Goal: Use online tool/utility: Utilize a website feature to perform a specific function

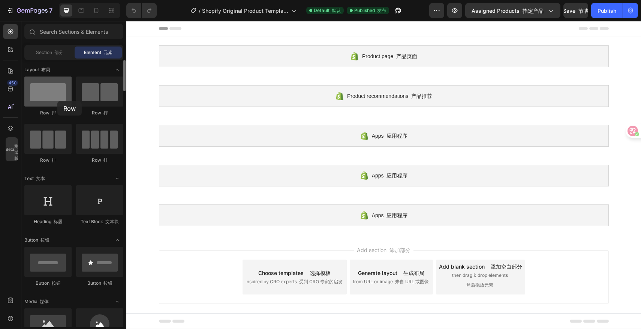
click at [57, 101] on div at bounding box center [47, 91] width 47 height 30
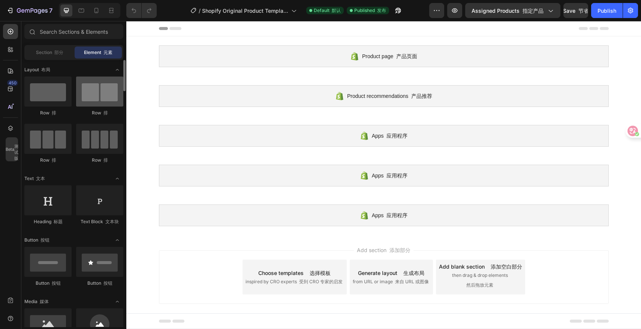
click at [92, 95] on div at bounding box center [99, 91] width 47 height 30
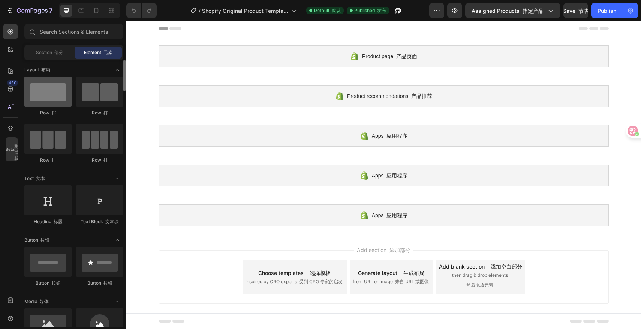
click at [42, 99] on div at bounding box center [47, 91] width 47 height 30
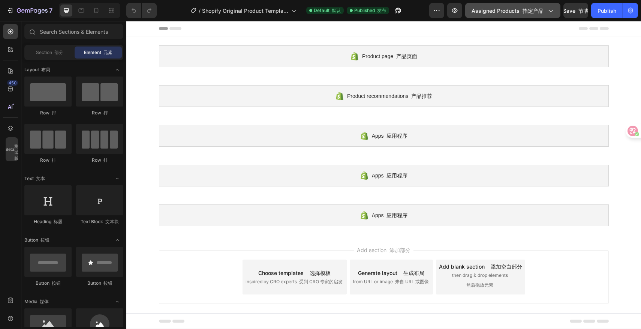
click at [482, 14] on button "Assigned Products 指定产品" at bounding box center [512, 10] width 95 height 15
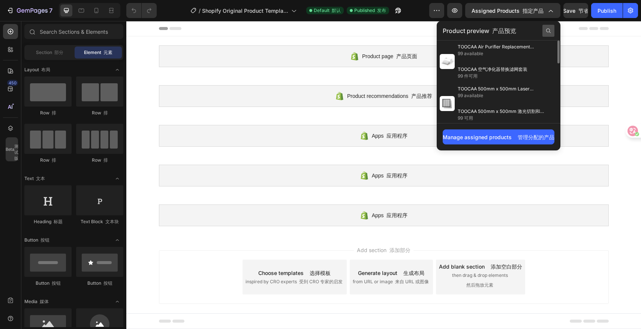
click at [547, 28] on icon at bounding box center [548, 31] width 6 height 6
click at [498, 31] on input "text" at bounding box center [498, 31] width 112 height 12
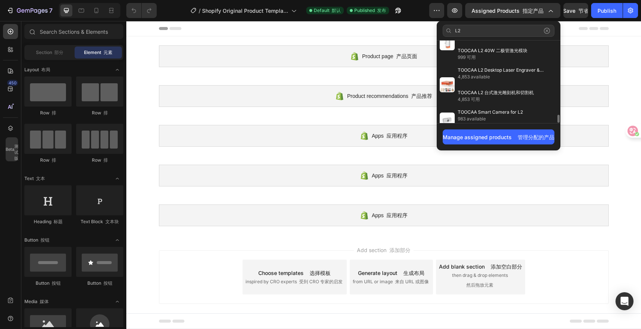
scroll to position [733, 0]
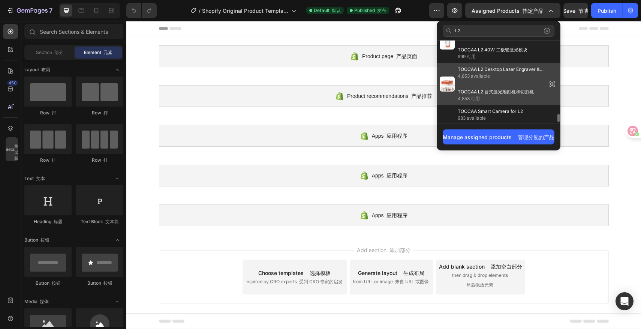
type input "L2"
click at [499, 76] on span "4,853 available" at bounding box center [500, 76] width 86 height 7
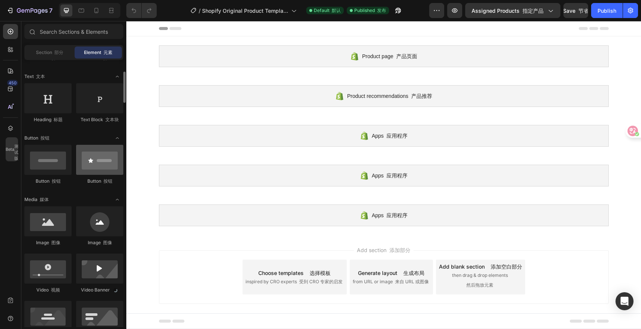
scroll to position [0, 0]
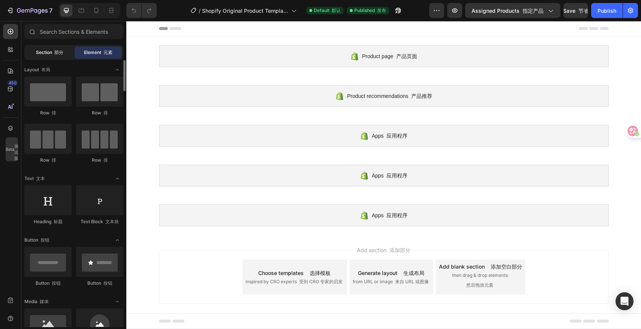
click at [52, 53] on font at bounding box center [53, 52] width 2 height 6
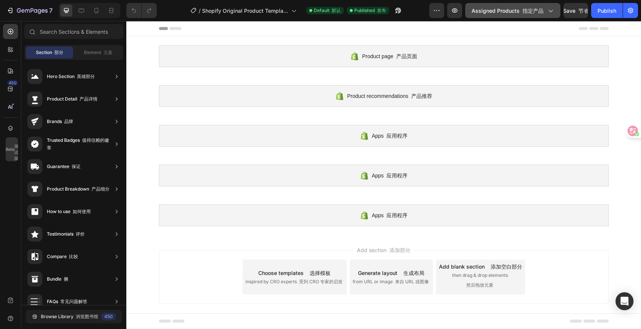
click at [518, 10] on span "Assigned Products 指定产品" at bounding box center [507, 11] width 72 height 8
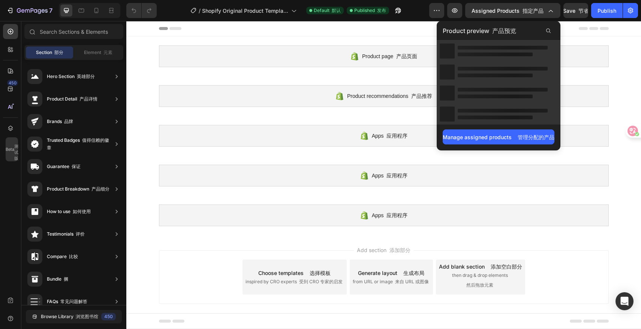
click at [500, 30] on font "产品预览" at bounding box center [504, 30] width 24 height 7
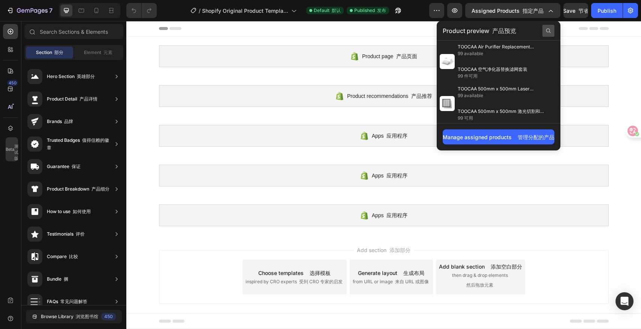
click at [548, 34] on div at bounding box center [548, 31] width 12 height 12
click at [500, 35] on input "text" at bounding box center [498, 31] width 112 height 12
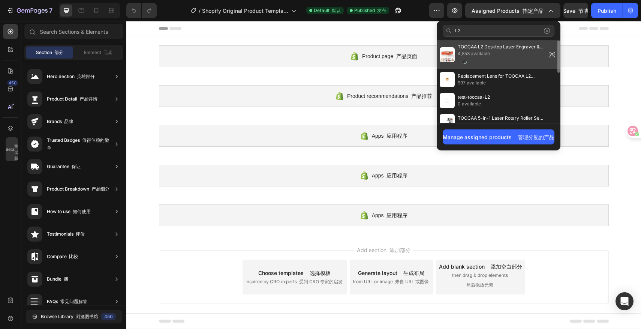
type input "L2"
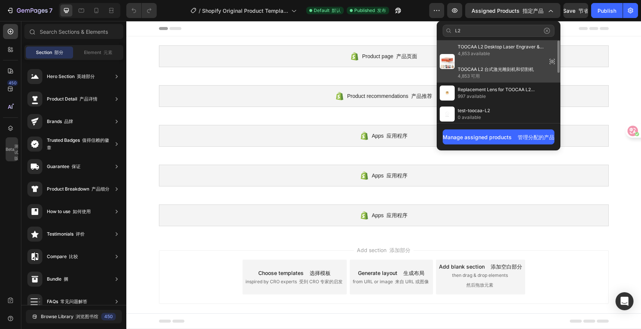
click at [493, 49] on span "TOOCAA L2 Desktop Laser Engraver & Cutter" at bounding box center [500, 46] width 86 height 7
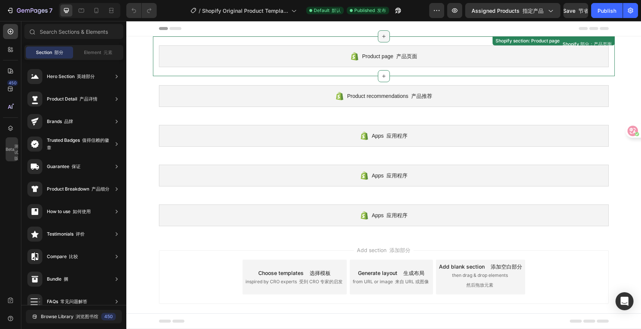
click at [381, 39] on icon at bounding box center [384, 36] width 6 height 6
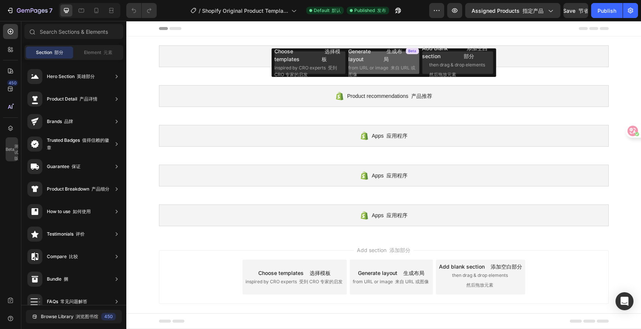
click at [380, 55] on div "Generate layout 生成布局" at bounding box center [383, 55] width 71 height 16
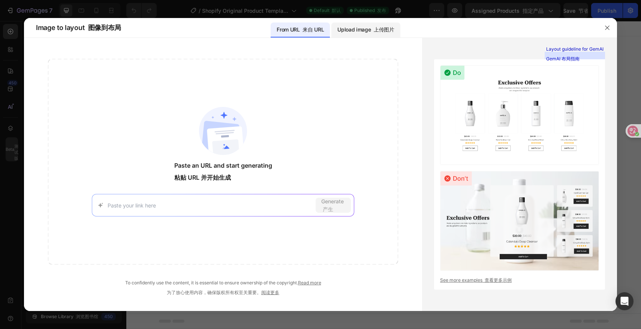
click at [359, 35] on div "Upload image 上传图片" at bounding box center [365, 29] width 69 height 15
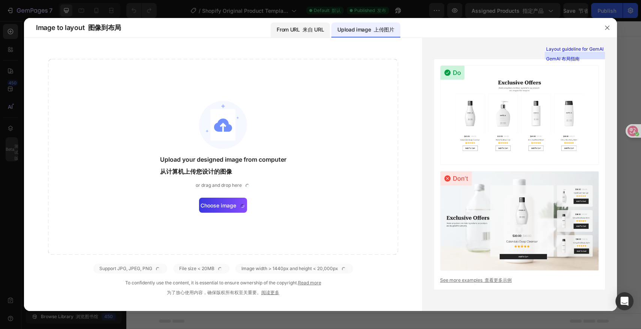
click at [302, 30] on font at bounding box center [301, 29] width 3 height 6
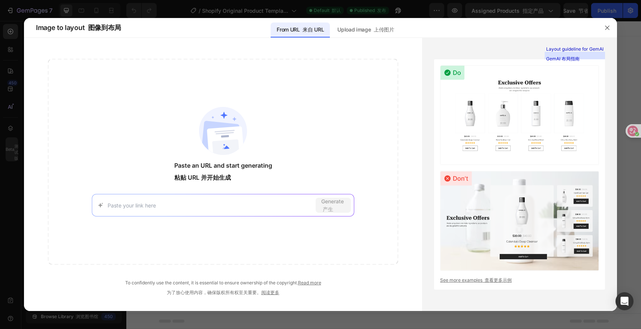
click at [223, 216] on div "Generate 产生" at bounding box center [223, 205] width 263 height 22
click at [227, 201] on input at bounding box center [210, 205] width 205 height 8
click at [203, 206] on input at bounding box center [210, 205] width 205 height 8
paste input "https://www.toocaa.com/products/toocaa-l2-laser-engraver-cutter"
type input "https://www.toocaa.com/products/toocaa-l2-laser-engraver-cutter"
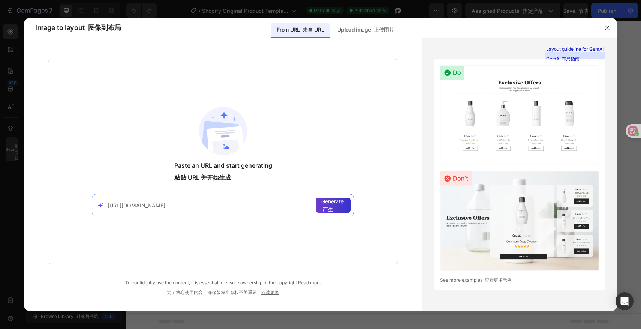
click at [326, 206] on font "产生" at bounding box center [328, 209] width 10 height 6
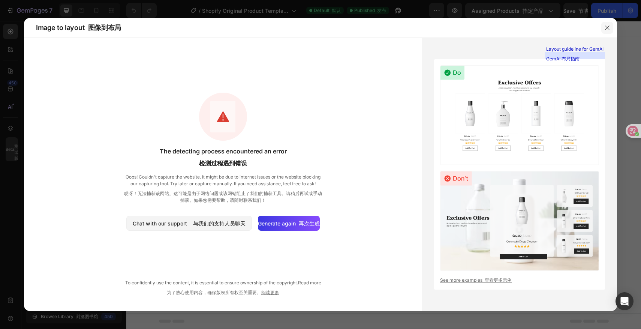
click at [610, 25] on button "button" at bounding box center [607, 28] width 12 height 12
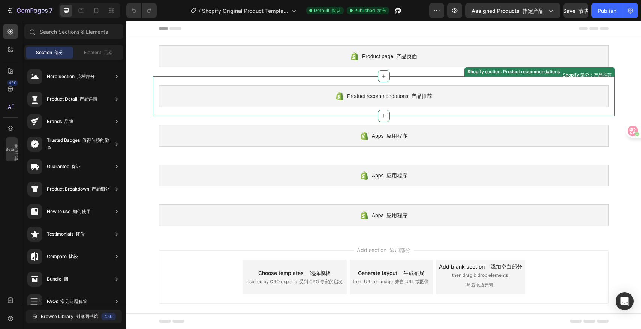
click at [402, 96] on span "Product recommendations 产品推荐" at bounding box center [389, 95] width 85 height 9
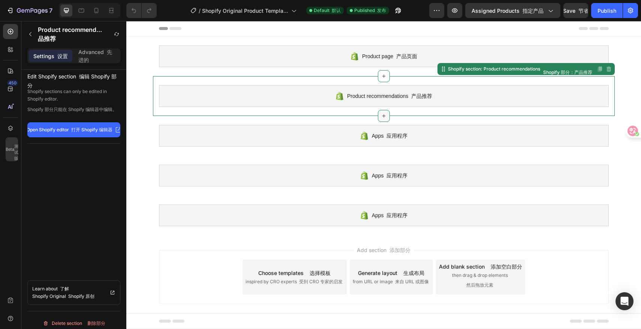
click at [386, 112] on div at bounding box center [384, 116] width 12 height 12
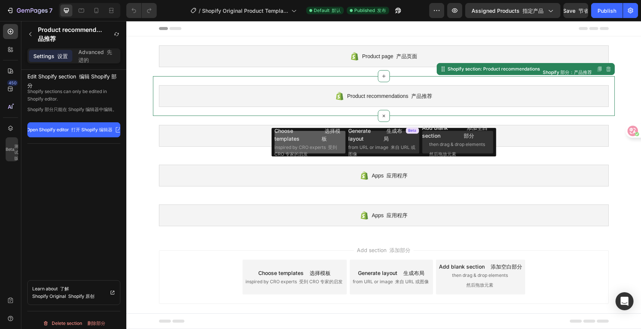
click at [328, 135] on font "选择模板" at bounding box center [333, 135] width 24 height 16
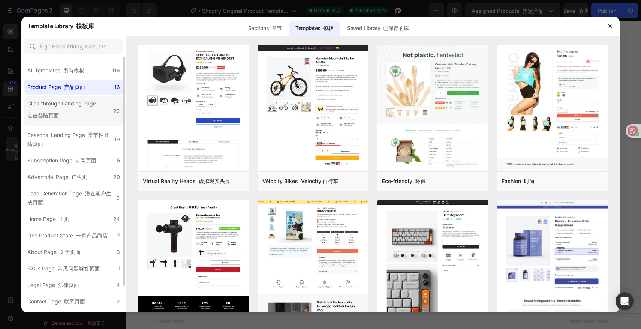
click at [93, 104] on div "Click-through Landing Page 点击登陆页面" at bounding box center [61, 111] width 69 height 24
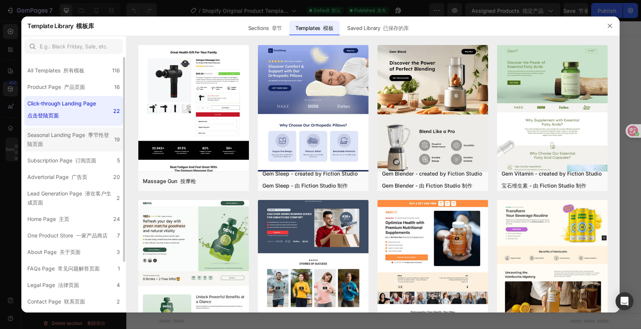
click at [77, 132] on div "Seasonal Landing Page 季节性登陆页面" at bounding box center [69, 139] width 84 height 18
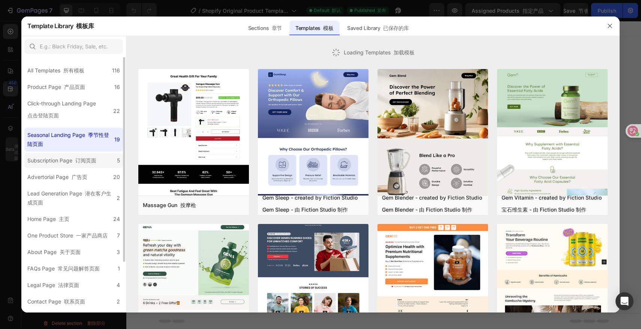
click at [75, 163] on div "Subscription Page 订阅页面" at bounding box center [61, 160] width 69 height 9
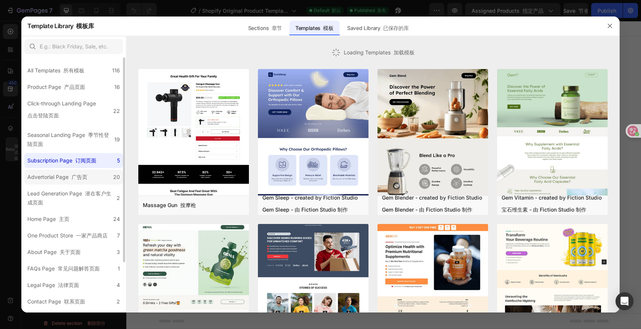
scroll to position [10, 0]
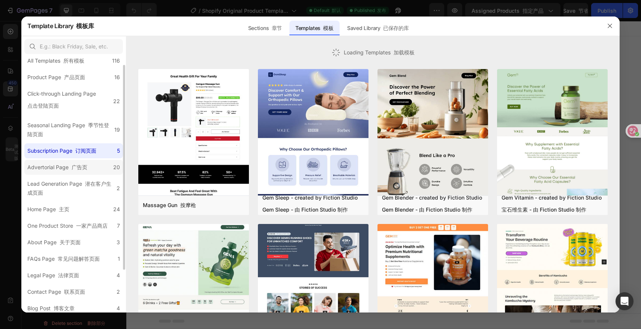
click at [76, 164] on font "广告页" at bounding box center [80, 167] width 16 height 6
click at [78, 155] on label "Subscription Page 订阅页面 5" at bounding box center [73, 150] width 99 height 15
click at [75, 179] on div "Lead Generation Page 潜在客户生成页面" at bounding box center [70, 188] width 86 height 18
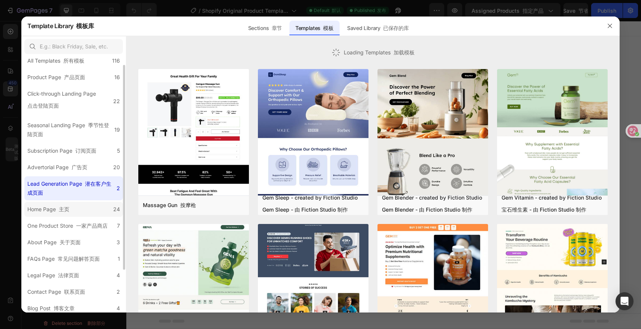
click at [76, 206] on label "Home Page 主页 24" at bounding box center [73, 209] width 99 height 15
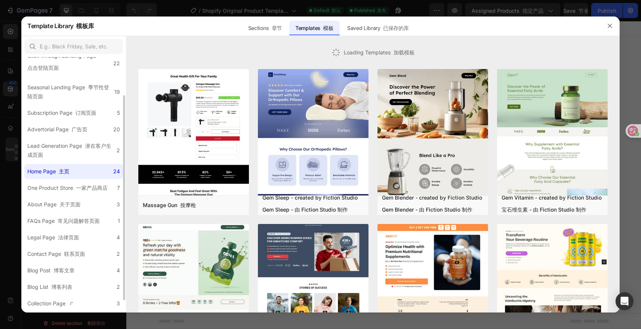
scroll to position [62, 0]
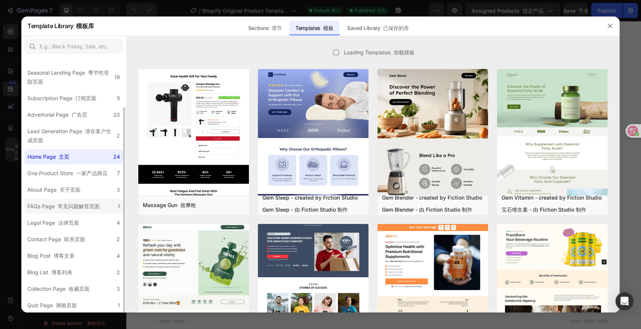
click at [77, 203] on font "常见问题解答页面" at bounding box center [79, 206] width 42 height 6
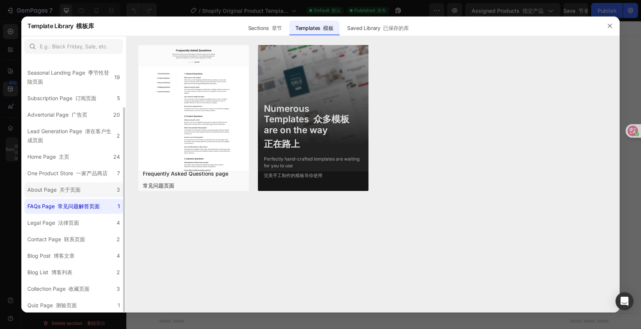
click at [78, 195] on label "About Page 关于页面 3" at bounding box center [73, 189] width 99 height 15
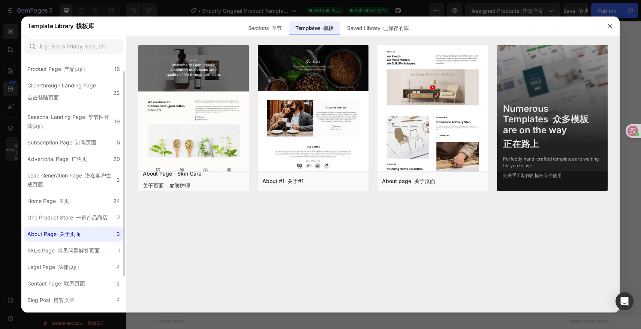
scroll to position [0, 0]
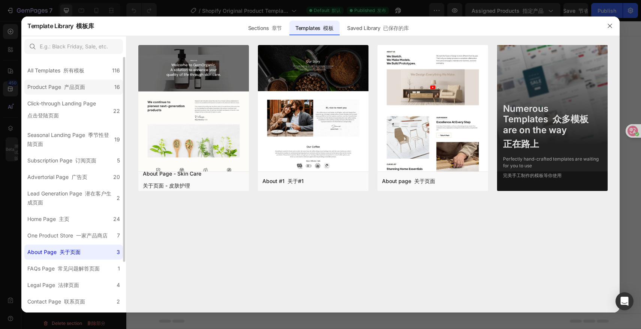
click at [84, 87] on font "产品页面" at bounding box center [74, 87] width 21 height 6
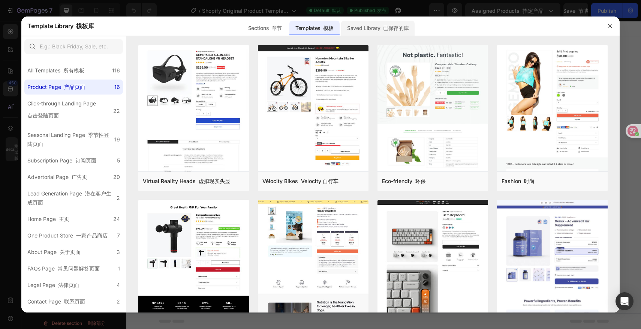
click at [0, 0] on div "Saved Library 已保存的库" at bounding box center [0, 0] width 0 height 0
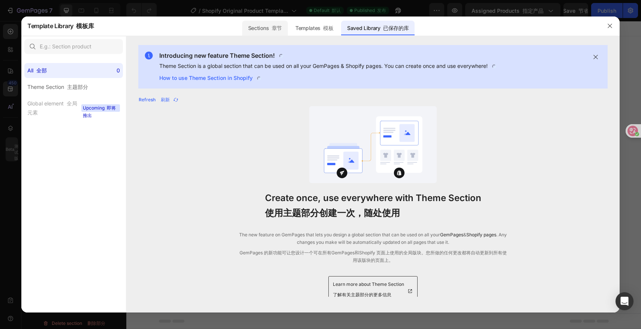
click at [280, 28] on font "章节" at bounding box center [277, 28] width 10 height 6
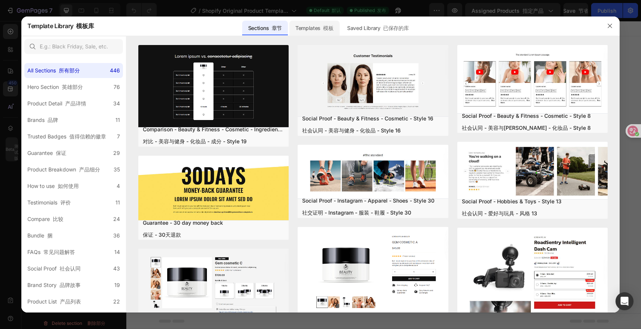
click at [312, 25] on div "Templates 模板" at bounding box center [314, 28] width 50 height 15
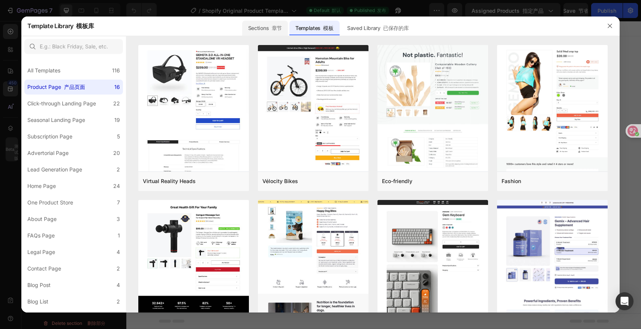
click at [271, 29] on font at bounding box center [270, 28] width 3 height 6
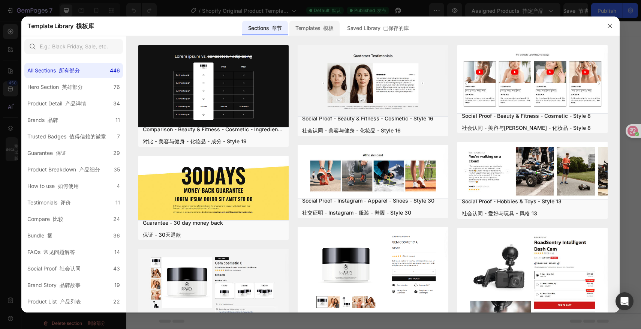
click at [317, 26] on div "Templates 模板" at bounding box center [314, 28] width 50 height 15
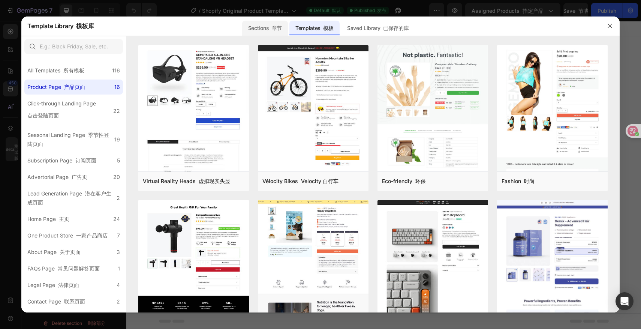
click at [279, 27] on font "章节" at bounding box center [277, 28] width 10 height 6
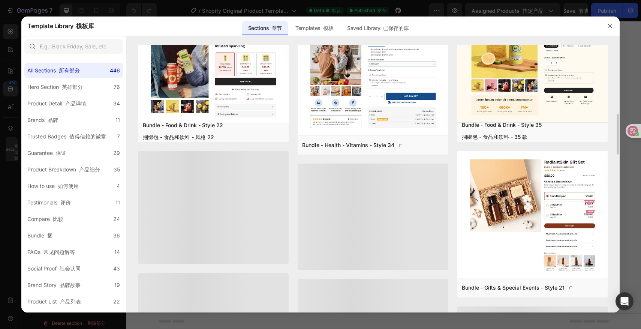
scroll to position [816, 0]
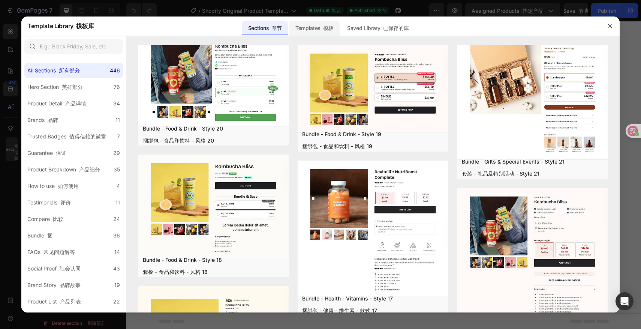
click at [322, 26] on font at bounding box center [321, 28] width 3 height 6
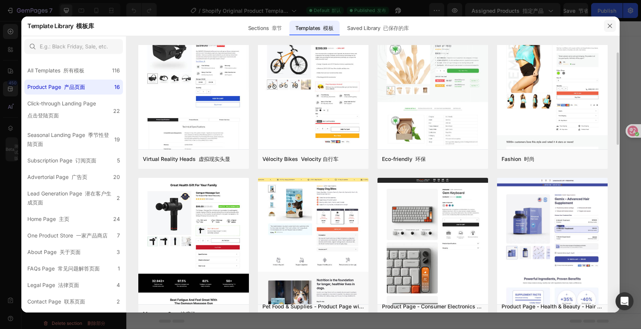
scroll to position [758, 0]
click at [611, 27] on icon "button" at bounding box center [610, 26] width 6 height 6
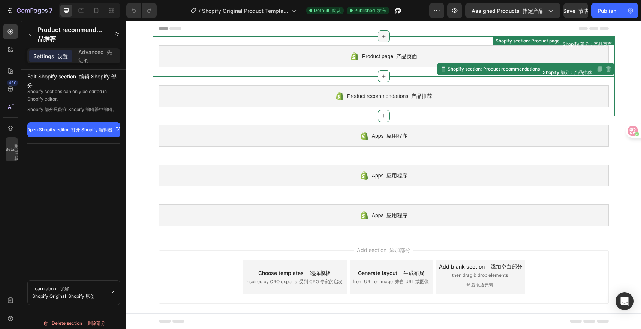
click at [387, 34] on div at bounding box center [384, 36] width 12 height 12
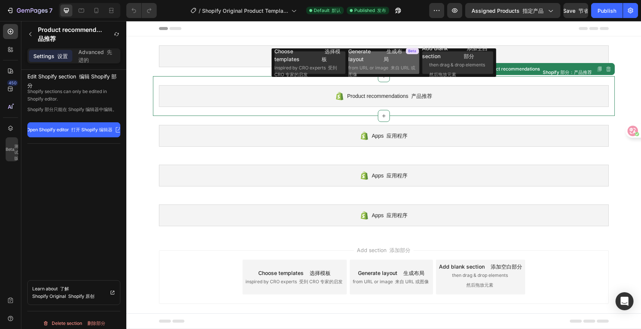
click at [384, 56] on font "生成布局" at bounding box center [392, 55] width 19 height 14
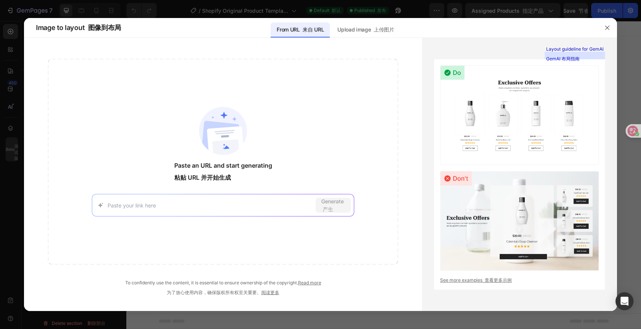
click at [234, 202] on input at bounding box center [210, 205] width 205 height 8
type input "https://wecreat.com/products/wecreat-vision"
click at [331, 208] on font "产生" at bounding box center [328, 209] width 10 height 6
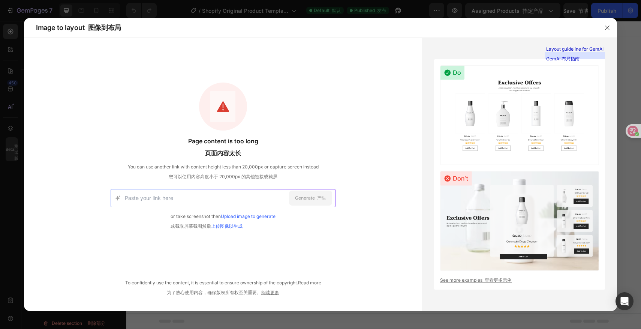
click at [225, 192] on input at bounding box center [205, 197] width 161 height 17
paste input "https://www.xtool.com/products/xtool-p2-55w-co2-laser-cutter"
type input "https://www.xtool.com/products/xtool-p2-55w-co2-laser-cutter"
click at [316, 197] on font at bounding box center [316, 198] width 2 height 6
click at [222, 229] on font "或截取屏幕截图然后 上传图像以生成" at bounding box center [206, 226] width 72 height 7
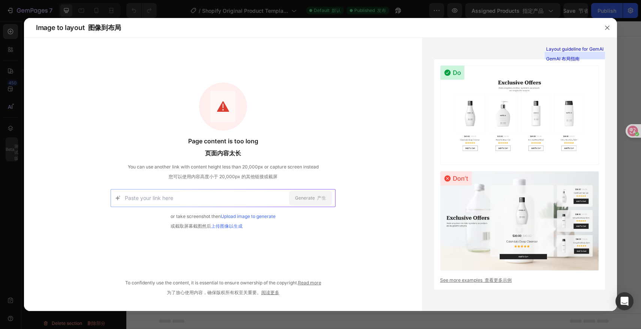
click at [223, 226] on link "上传图像以生成" at bounding box center [226, 226] width 31 height 6
click at [608, 25] on icon "button" at bounding box center [607, 28] width 6 height 6
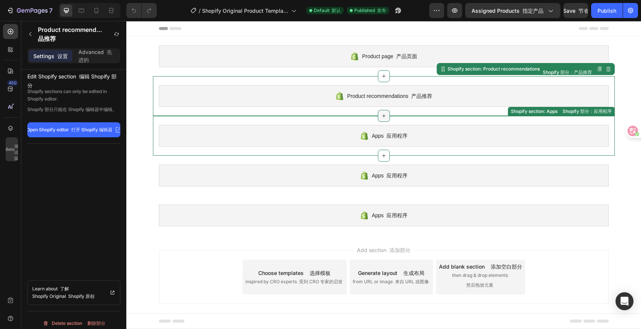
click at [382, 114] on icon at bounding box center [384, 116] width 6 height 6
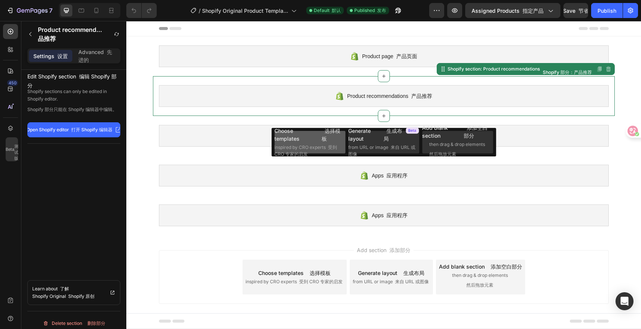
click at [323, 146] on span "inspired by CRO experts 受到 CRO 专家的启发" at bounding box center [309, 150] width 70 height 13
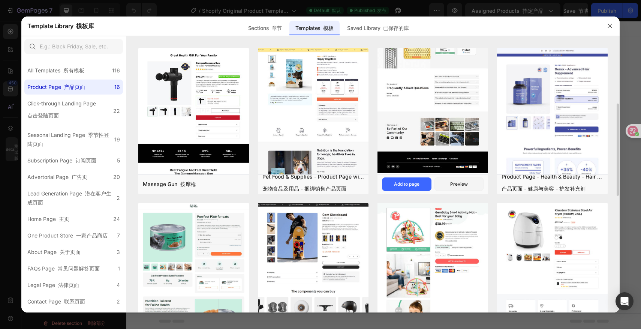
scroll to position [156, 0]
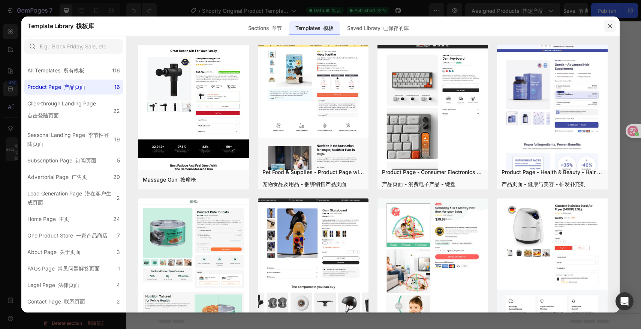
click at [613, 24] on button "button" at bounding box center [610, 26] width 12 height 12
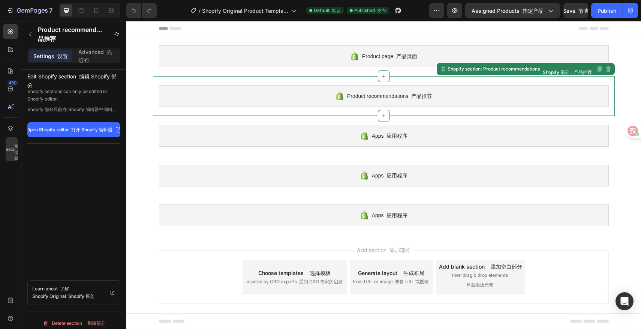
click at [324, 275] on font "选择模板" at bounding box center [319, 272] width 21 height 6
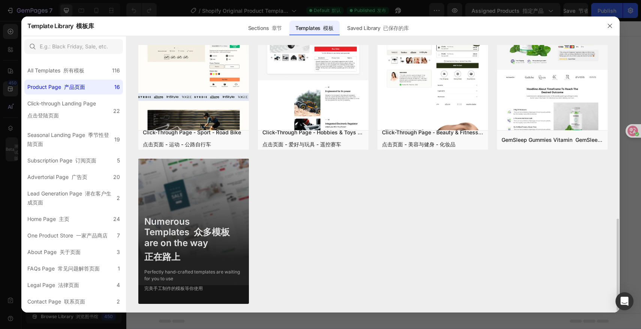
scroll to position [492, 0]
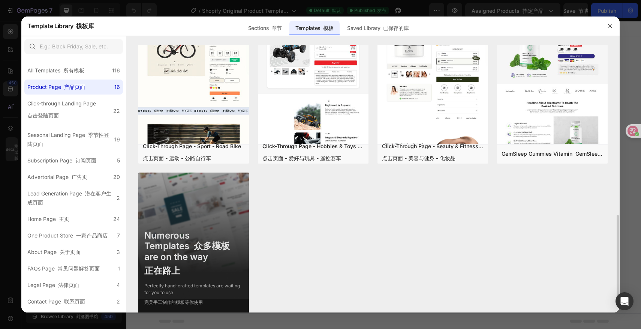
click at [233, 189] on img at bounding box center [193, 248] width 111 height 153
click at [196, 221] on img at bounding box center [193, 248] width 111 height 153
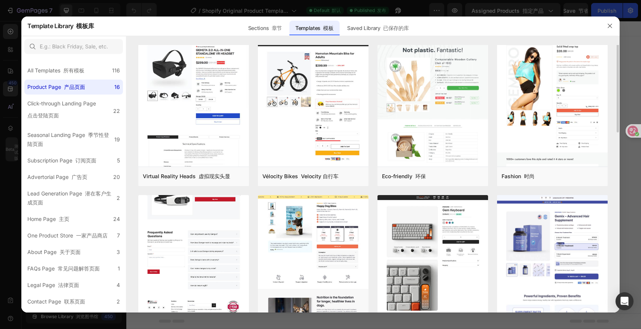
scroll to position [0, 0]
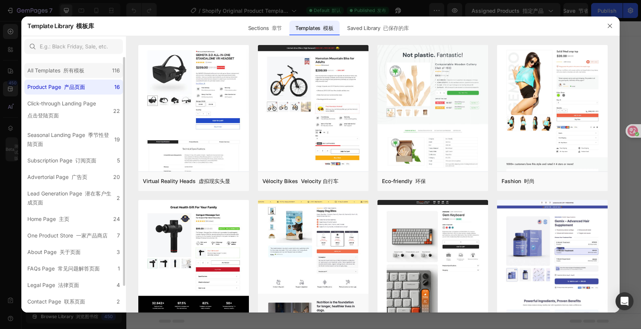
click at [97, 72] on div "All Templates 所有模板 116" at bounding box center [73, 70] width 99 height 15
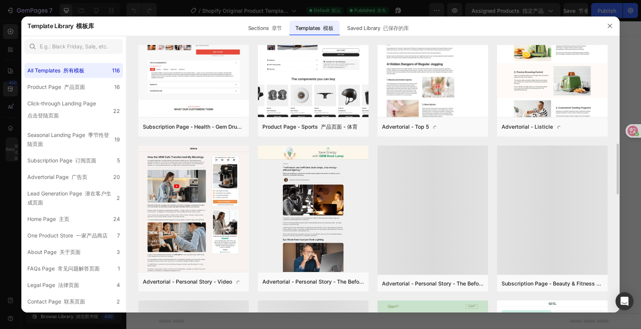
scroll to position [519, 0]
click at [82, 85] on font "产品页面" at bounding box center [74, 87] width 21 height 6
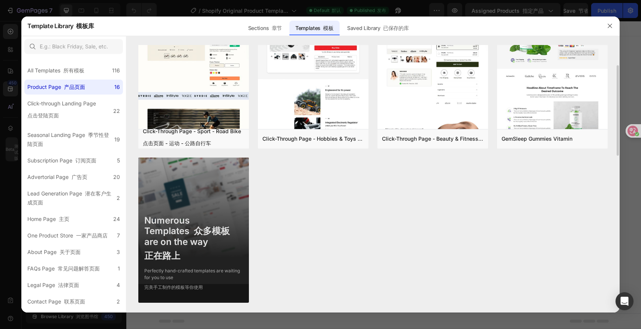
scroll to position [520, 0]
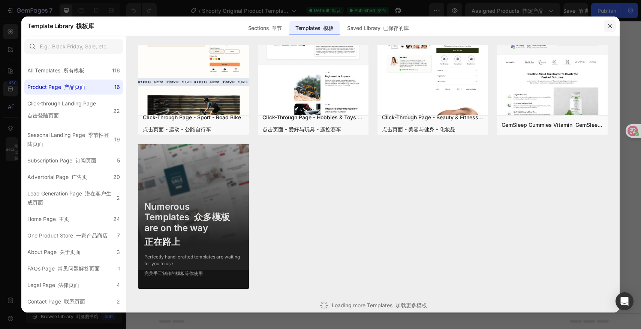
click at [610, 24] on icon "button" at bounding box center [610, 26] width 6 height 6
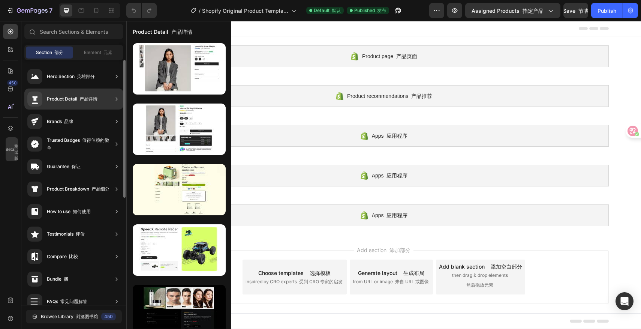
click at [81, 102] on div "Product Detail 产品详情" at bounding box center [72, 98] width 51 height 7
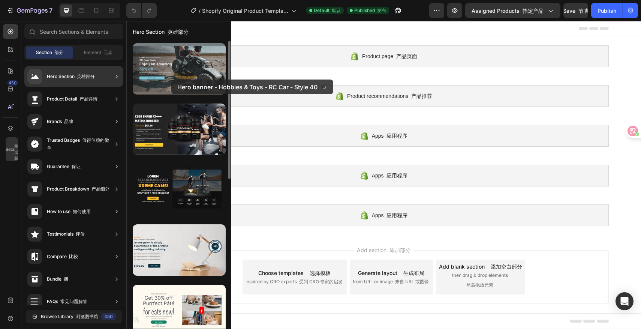
drag, startPoint x: 171, startPoint y: 68, endPoint x: 171, endPoint y: 82, distance: 14.6
click at [171, 82] on div at bounding box center [179, 68] width 93 height 51
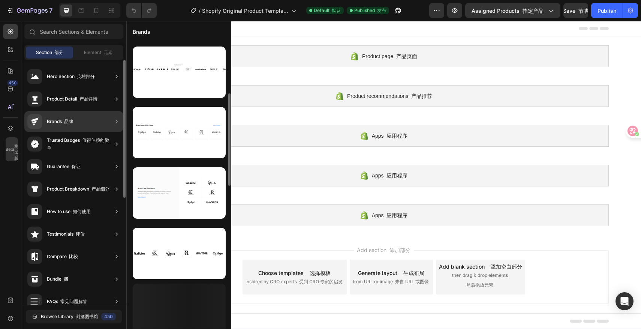
scroll to position [311, 0]
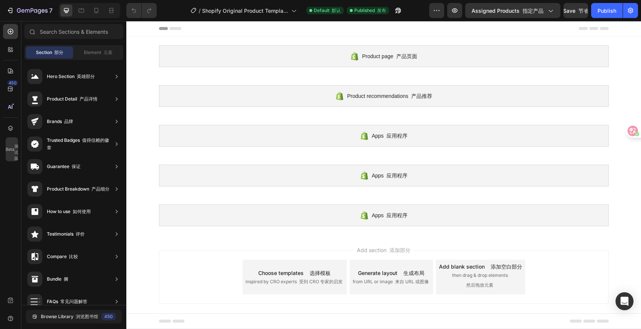
click at [97, 58] on div "Section 部分 Element 元素" at bounding box center [73, 52] width 99 height 15
click at [98, 56] on div "Element 元素" at bounding box center [98, 52] width 47 height 12
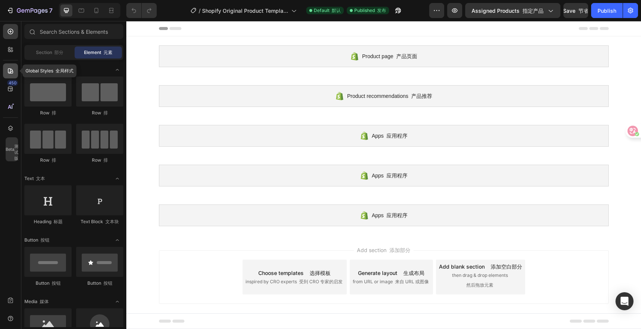
click at [13, 69] on icon at bounding box center [10, 70] width 7 height 7
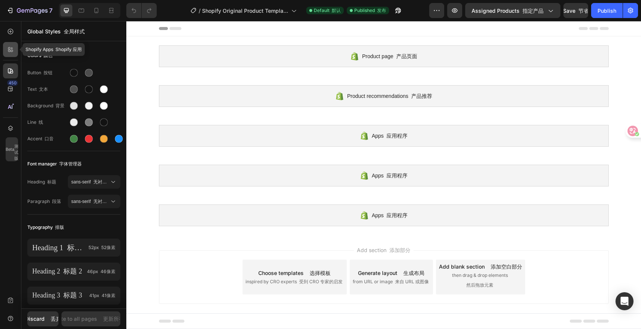
click at [13, 43] on div at bounding box center [10, 49] width 15 height 15
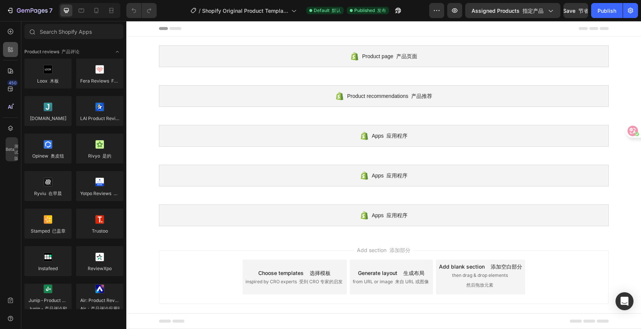
click at [16, 52] on div at bounding box center [10, 49] width 15 height 15
click at [13, 65] on div at bounding box center [10, 70] width 15 height 15
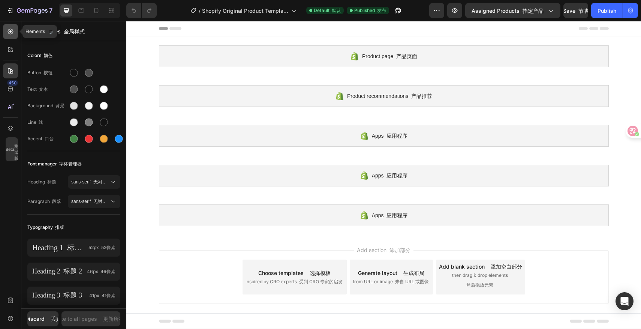
click at [12, 36] on div at bounding box center [10, 31] width 15 height 15
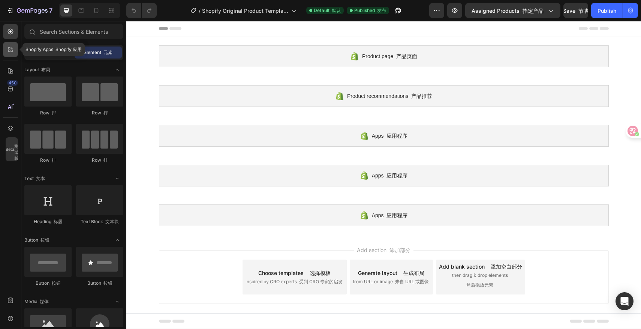
click at [11, 52] on icon at bounding box center [12, 51] width 2 height 2
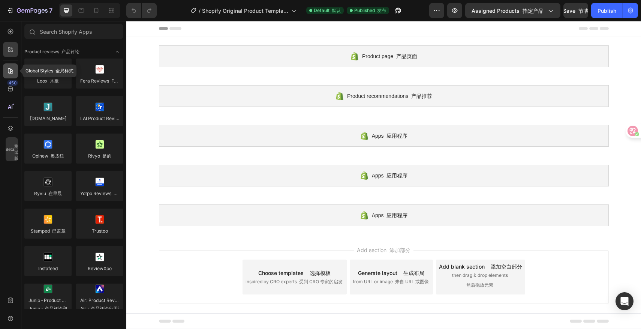
click at [10, 75] on div at bounding box center [10, 70] width 15 height 15
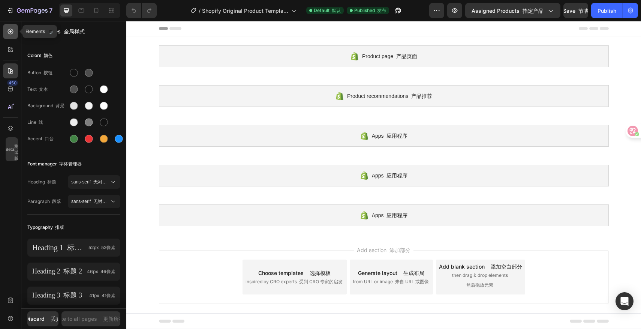
click at [12, 34] on icon at bounding box center [10, 31] width 7 height 7
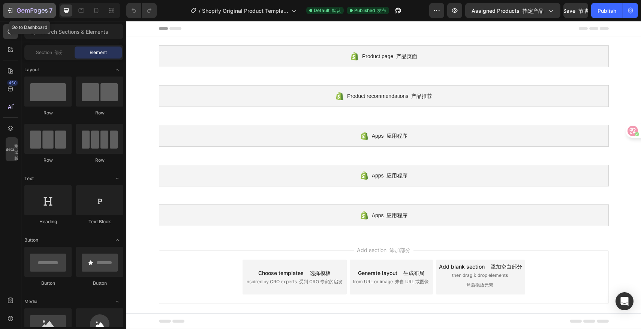
click at [13, 11] on icon "button" at bounding box center [9, 10] width 7 height 7
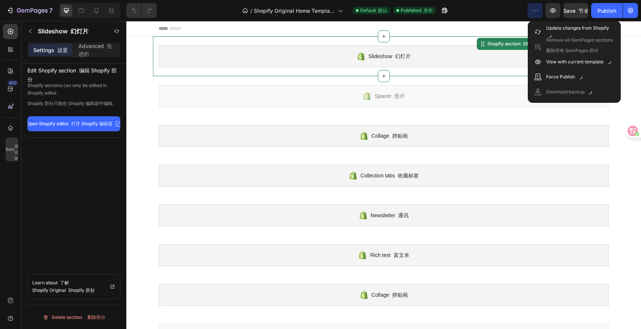
click at [496, 63] on div "Slideshow 幻灯片" at bounding box center [384, 56] width 450 height 22
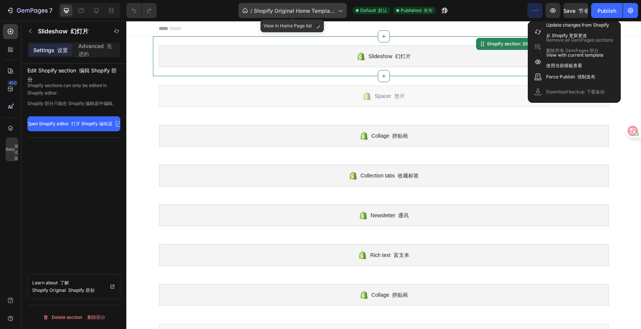
click at [300, 9] on span "Shopify Original Home Template Shopify 原创主页模板" at bounding box center [294, 11] width 81 height 8
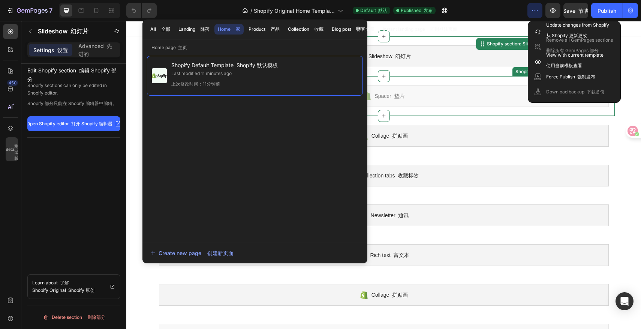
click at [420, 87] on div "Spacer 垫片" at bounding box center [384, 96] width 450 height 22
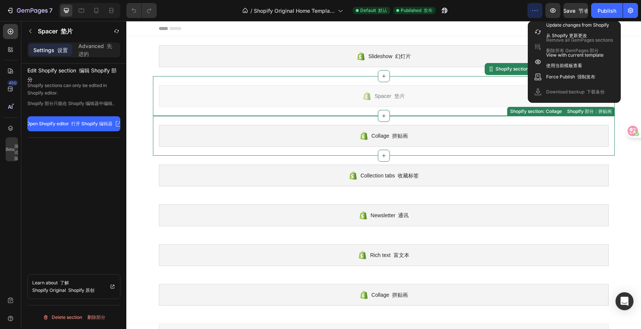
click at [543, 136] on div "Collage 拼贴画" at bounding box center [384, 136] width 450 height 22
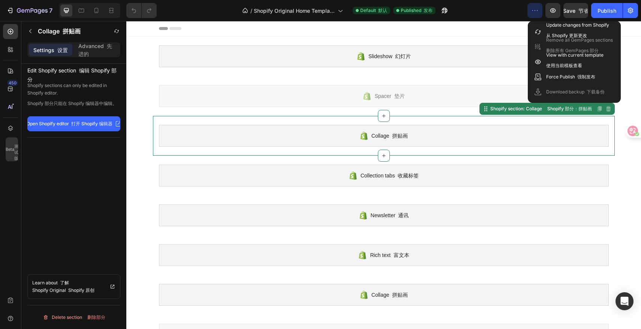
click at [497, 33] on div at bounding box center [384, 28] width 450 height 15
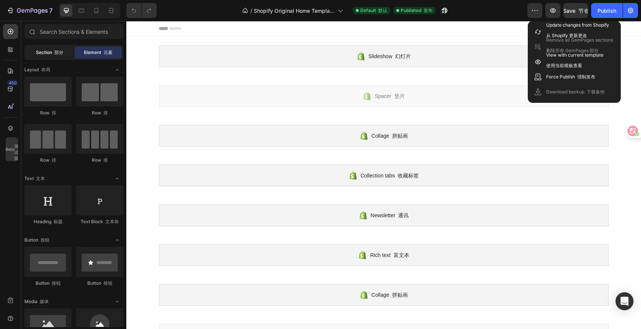
click at [60, 49] on font "部分" at bounding box center [58, 52] width 9 height 6
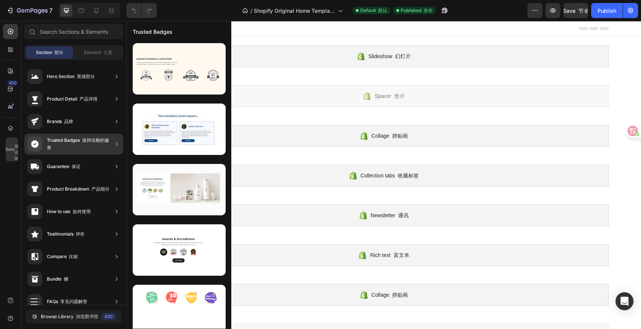
click at [76, 139] on div "Trusted Badges 值得信赖的徽章" at bounding box center [80, 143] width 66 height 15
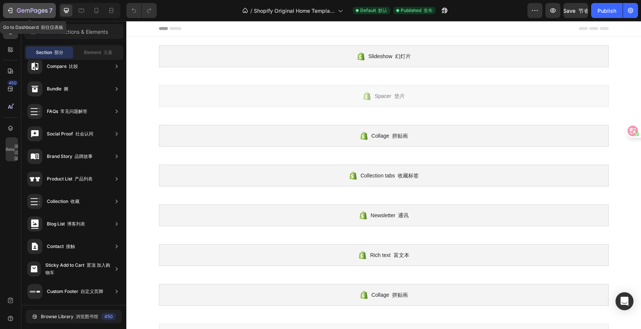
click at [14, 15] on div "7" at bounding box center [29, 10] width 46 height 9
